Goal: Browse casually

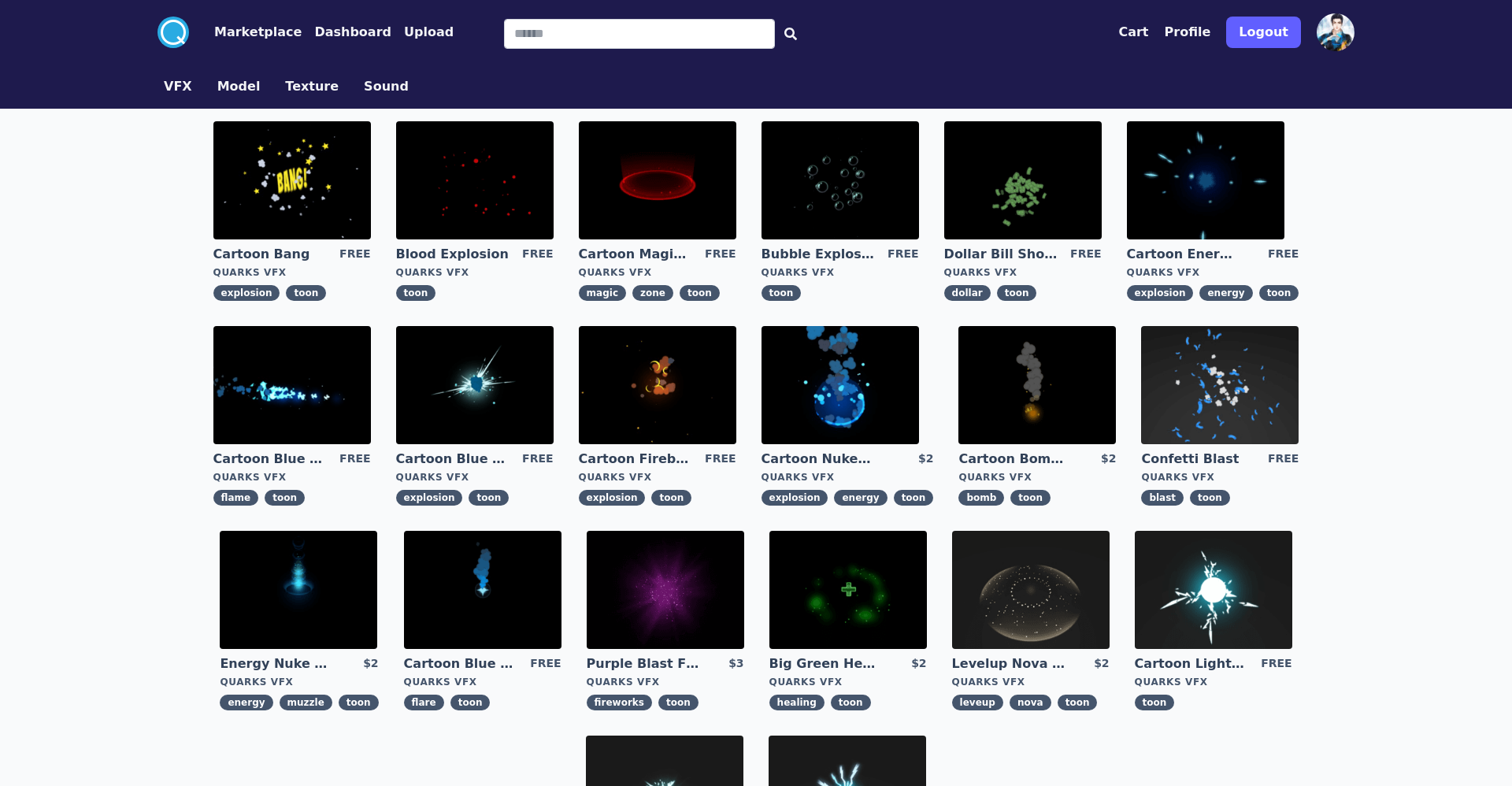
click at [264, 32] on button "Marketplace" at bounding box center [257, 31] width 87 height 19
click at [336, 199] on img at bounding box center [291, 180] width 157 height 118
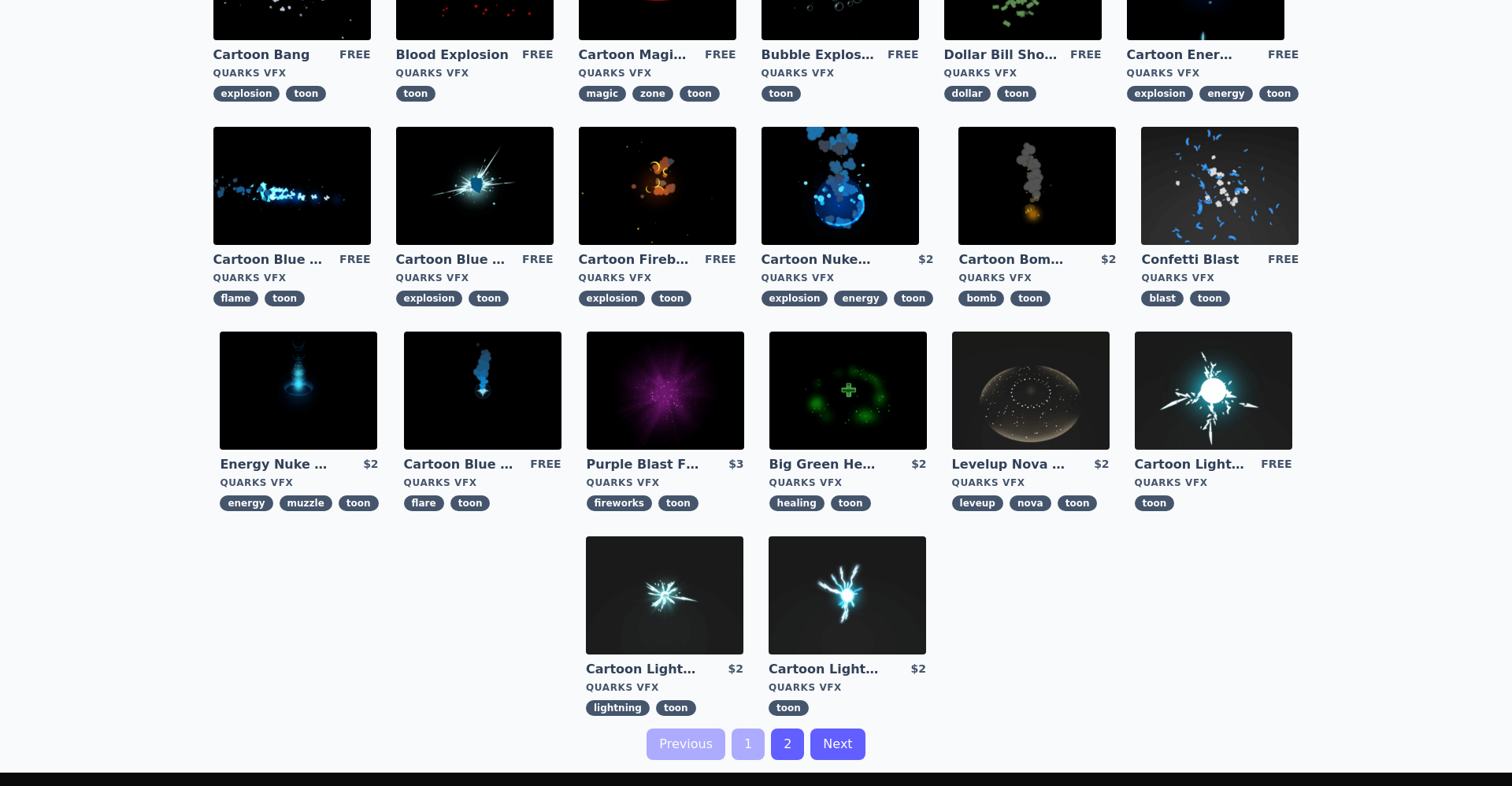
scroll to position [136, 0]
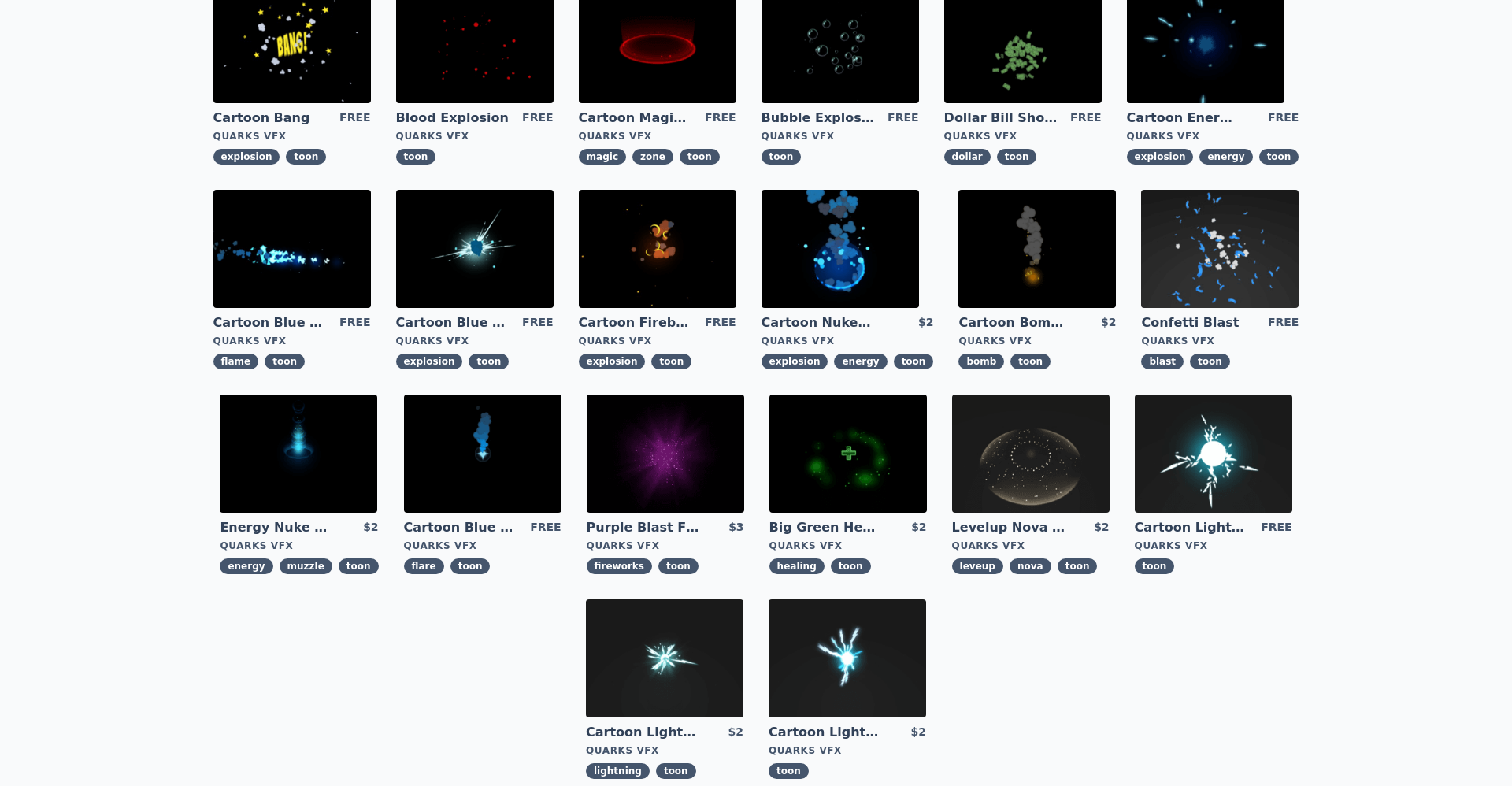
click at [1196, 252] on img at bounding box center [1219, 248] width 157 height 118
